Goal: Task Accomplishment & Management: Manage account settings

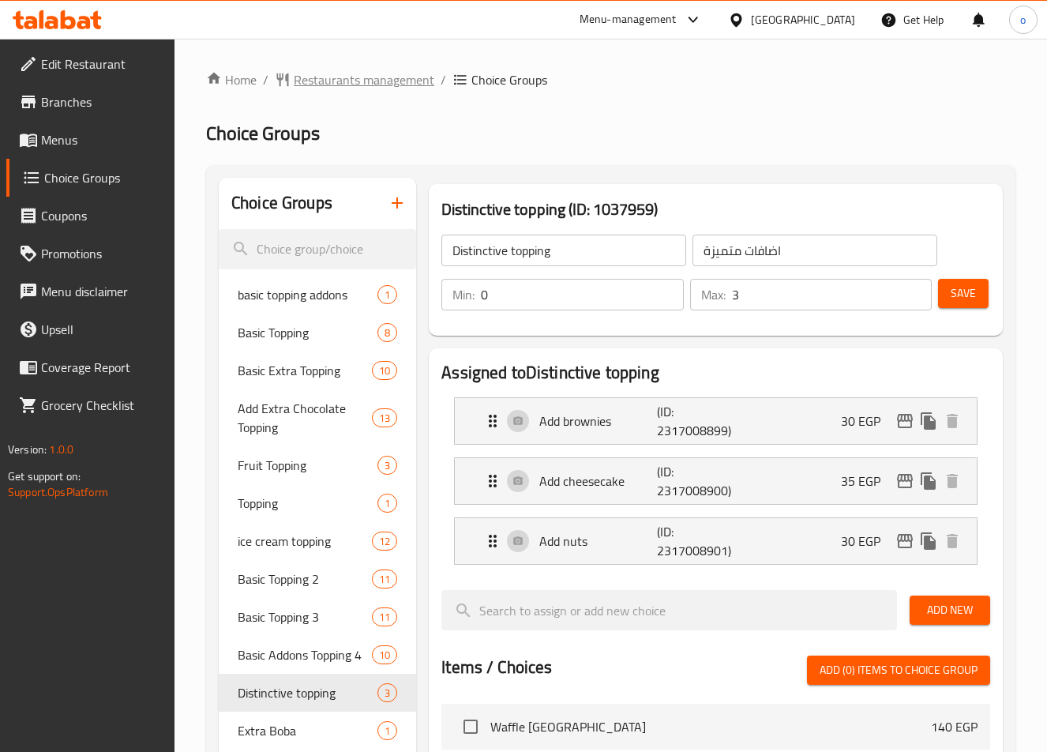
click at [364, 74] on span "Restaurants management" at bounding box center [364, 79] width 141 height 19
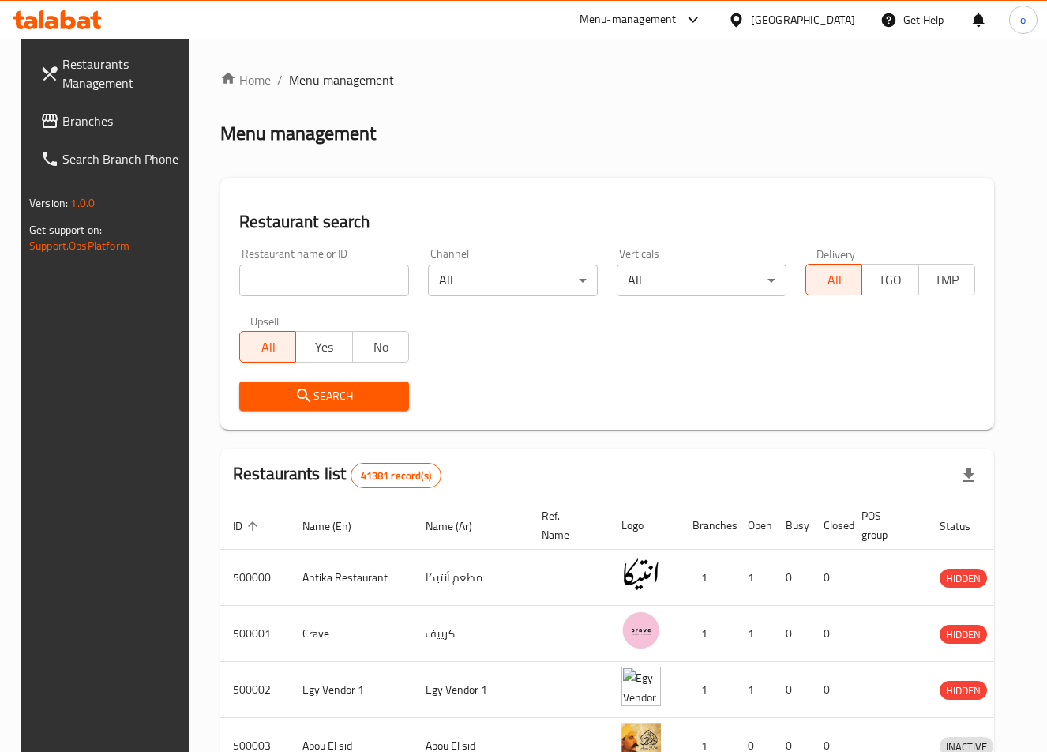
click at [101, 133] on link "Branches" at bounding box center [112, 121] width 168 height 38
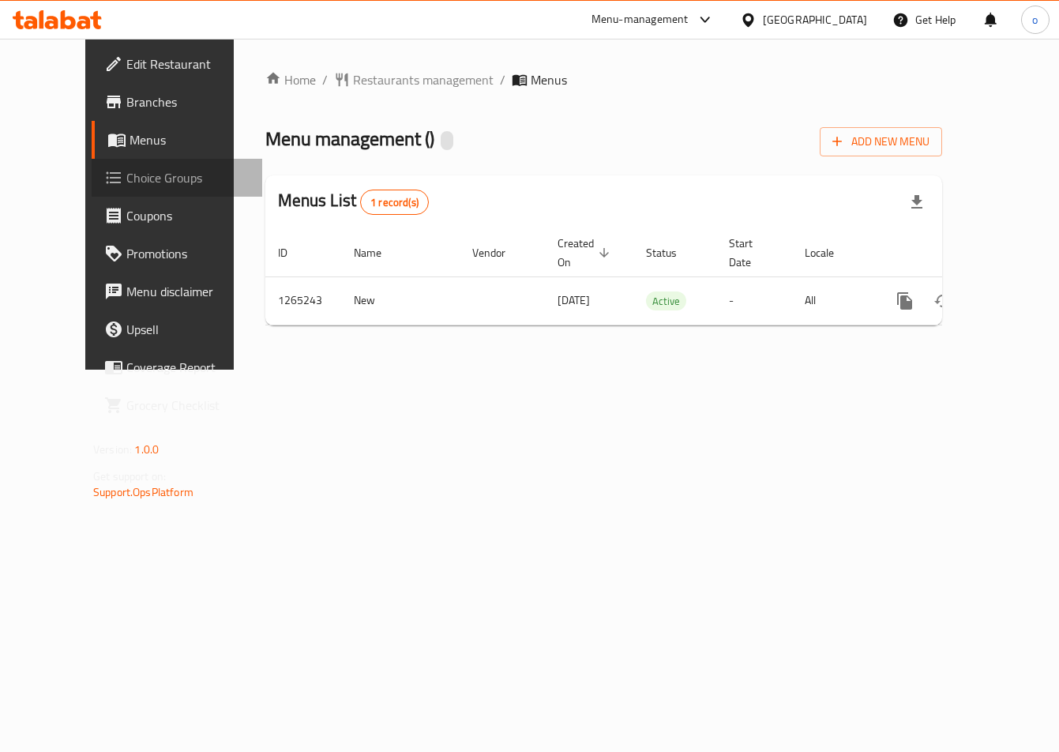
click at [126, 171] on span "Choice Groups" at bounding box center [187, 177] width 123 height 19
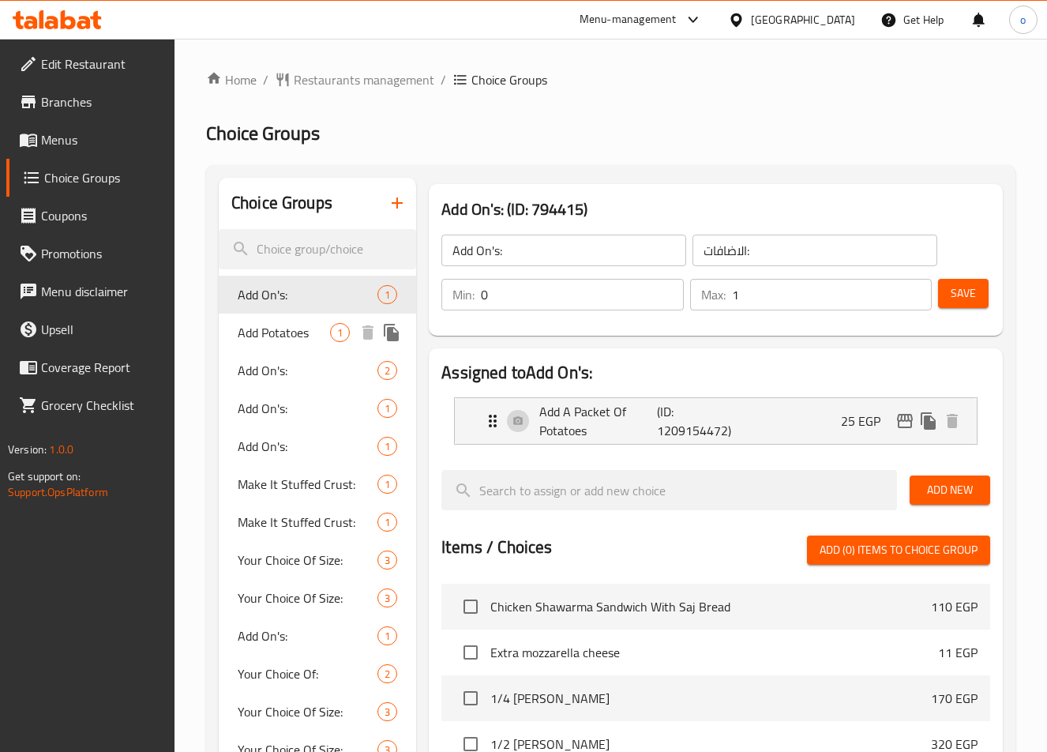
click at [265, 336] on span "Add Potatoes" at bounding box center [284, 332] width 92 height 19
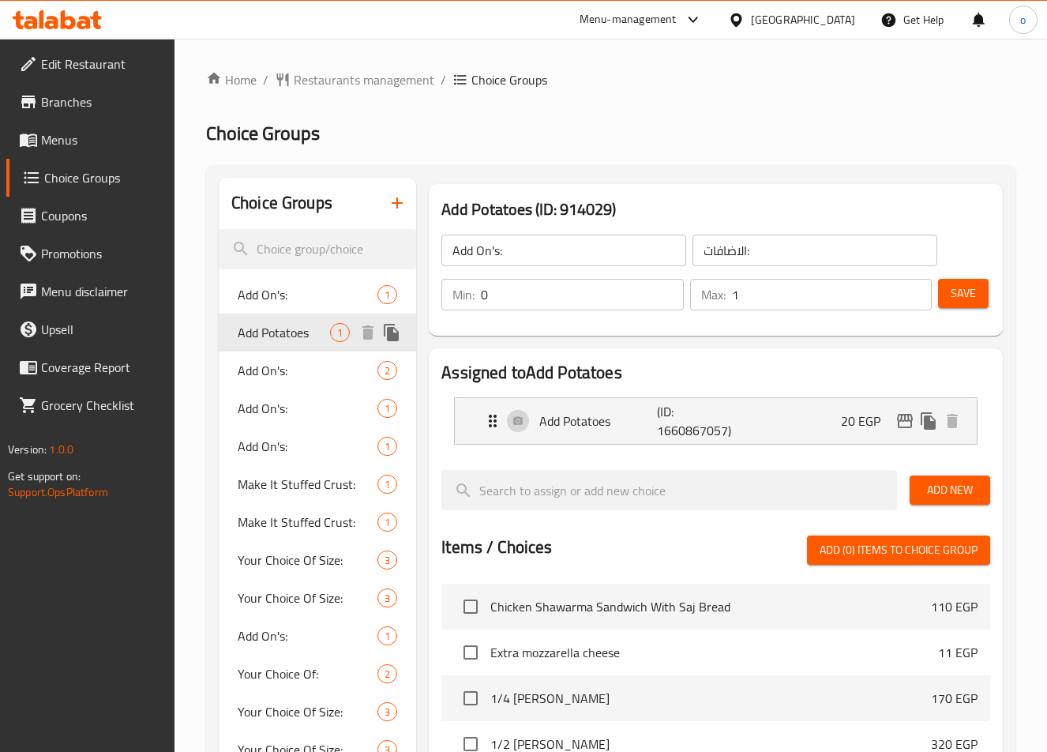
type input "Add Potatoes"
type input "اضافة بطاطس"
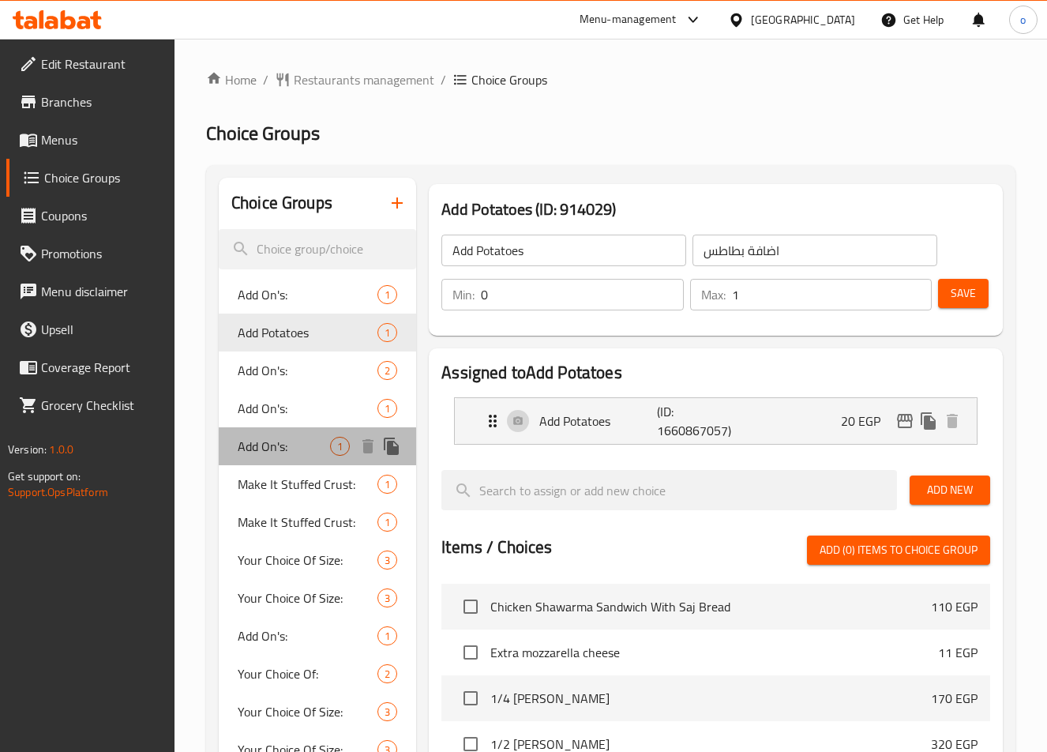
click at [311, 443] on span "Add On's:" at bounding box center [284, 446] width 92 height 19
type input "Add On's:"
type input "الإضافات:"
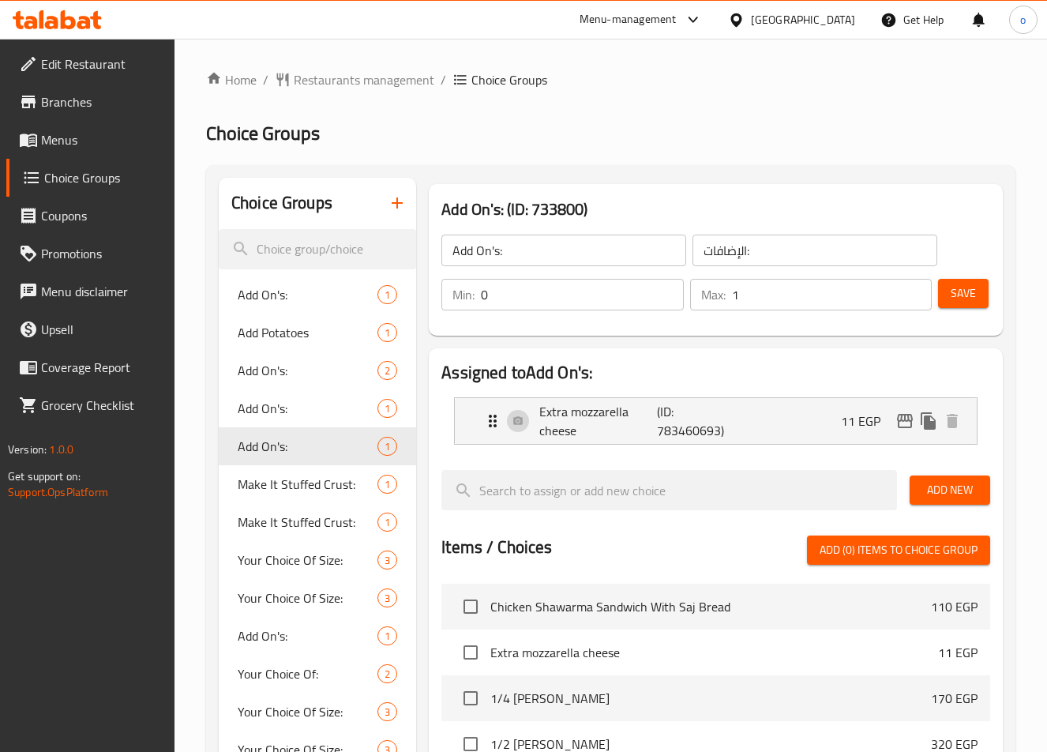
click at [596, 643] on span "Extra mozzarella cheese" at bounding box center [714, 652] width 448 height 19
